Goal: Check status

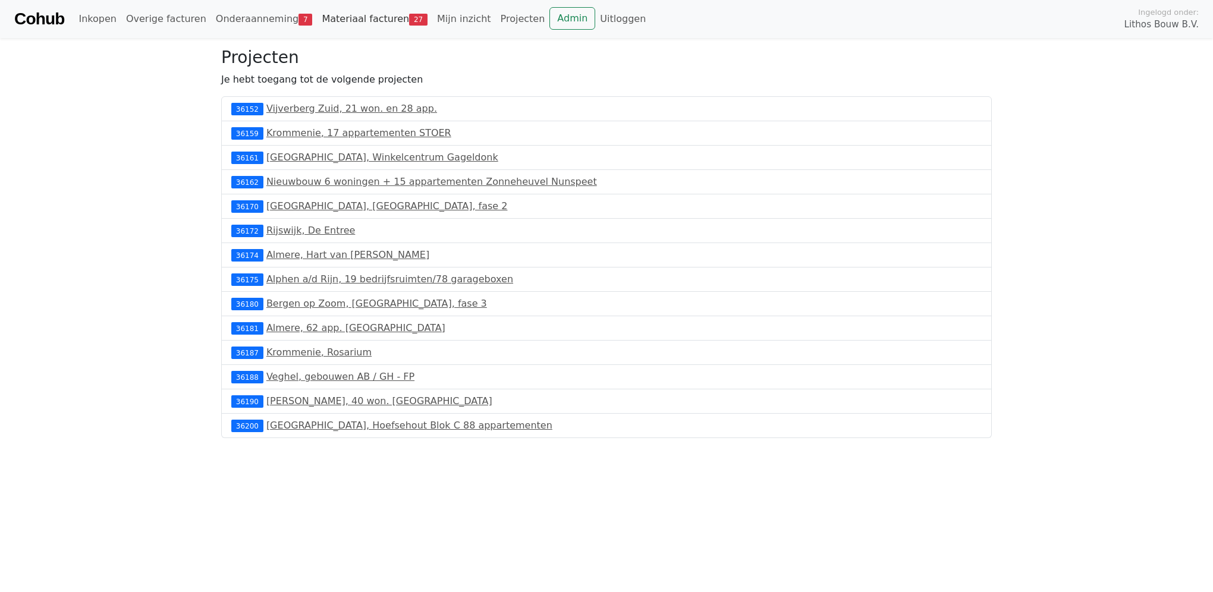
click at [340, 12] on link "Materiaal facturen 27" at bounding box center [374, 19] width 115 height 24
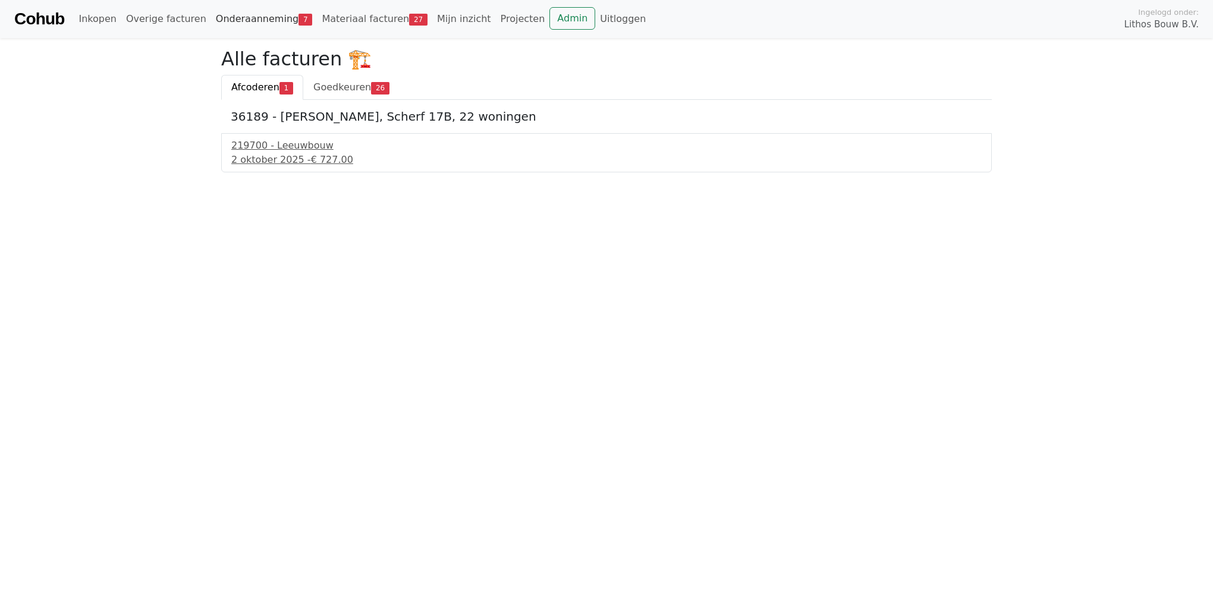
click at [241, 20] on link "Onderaanneming 7" at bounding box center [264, 19] width 106 height 24
click at [331, 81] on span "Openstaand" at bounding box center [352, 86] width 58 height 11
